Goal: Information Seeking & Learning: Learn about a topic

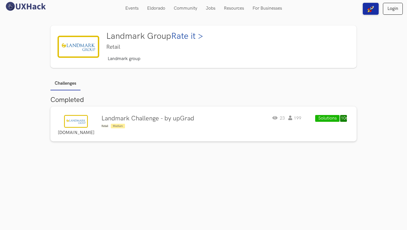
click at [91, 51] on img at bounding box center [78, 47] width 42 height 22
click at [86, 49] on img at bounding box center [78, 47] width 42 height 22
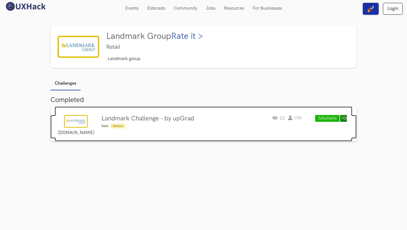
click at [73, 120] on img at bounding box center [76, 121] width 24 height 13
